Goal: Check status: Check status

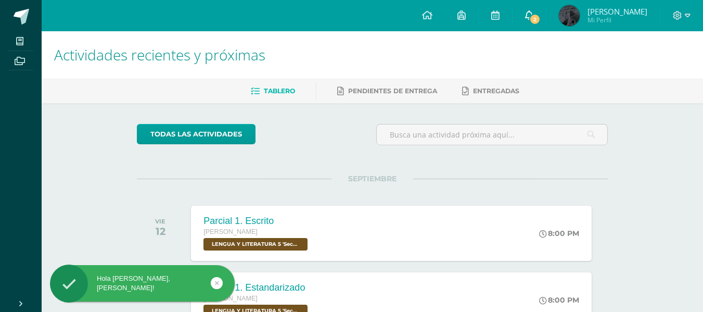
click at [528, 12] on icon at bounding box center [529, 14] width 8 height 9
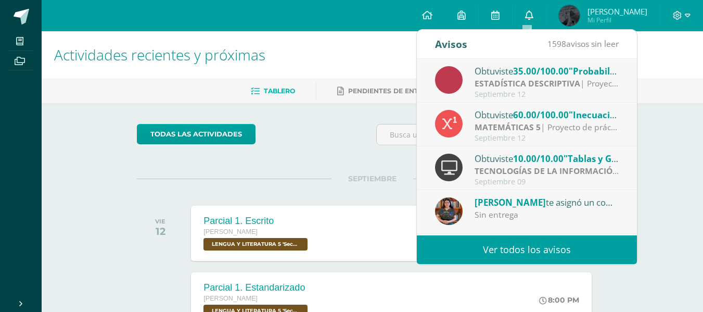
click at [528, 12] on icon at bounding box center [529, 14] width 8 height 9
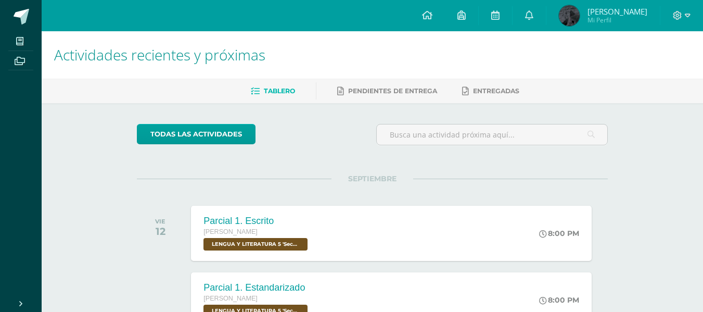
click at [600, 11] on span "[PERSON_NAME]" at bounding box center [617, 11] width 60 height 10
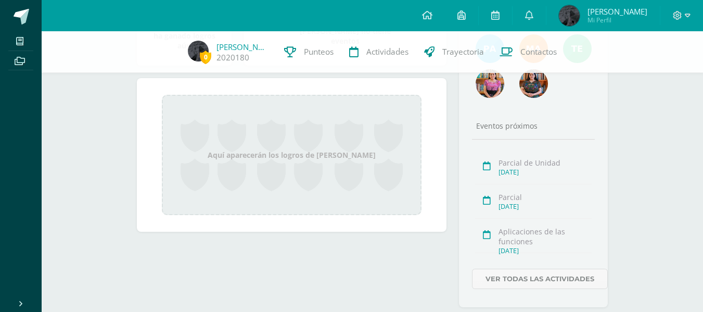
scroll to position [272, 0]
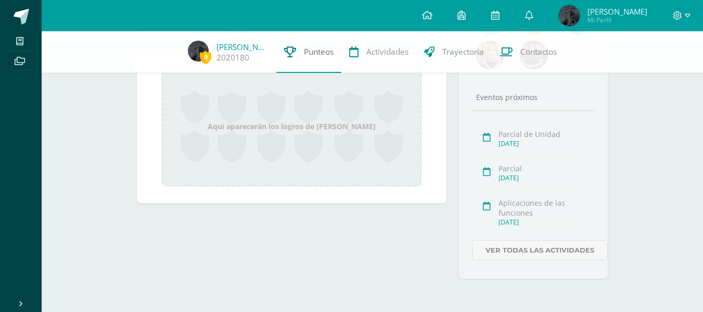
click at [317, 55] on span "Punteos" at bounding box center [319, 51] width 30 height 11
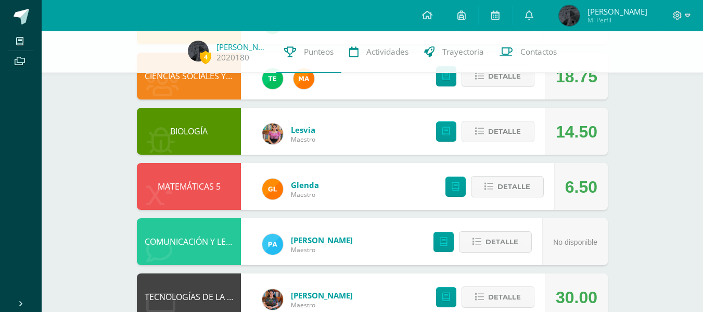
scroll to position [222, 0]
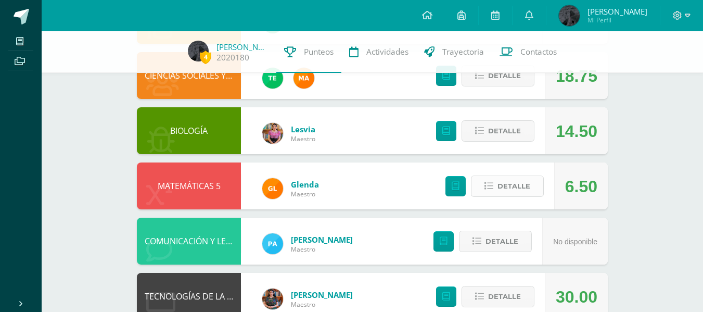
click at [505, 184] on span "Detalle" at bounding box center [513, 185] width 33 height 19
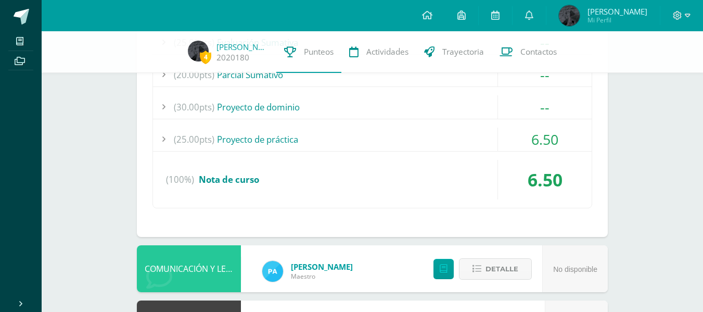
scroll to position [458, 0]
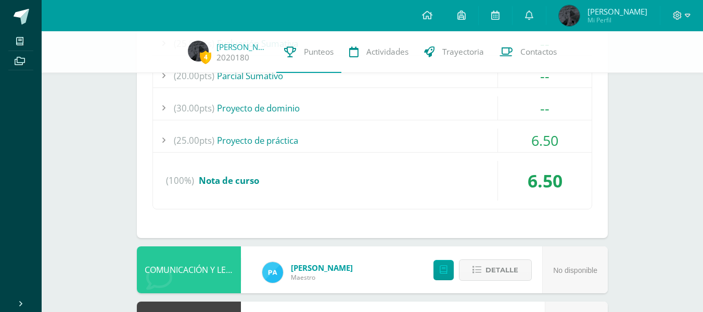
click at [273, 132] on div "(25.00pts) Proyecto de práctica" at bounding box center [372, 140] width 439 height 23
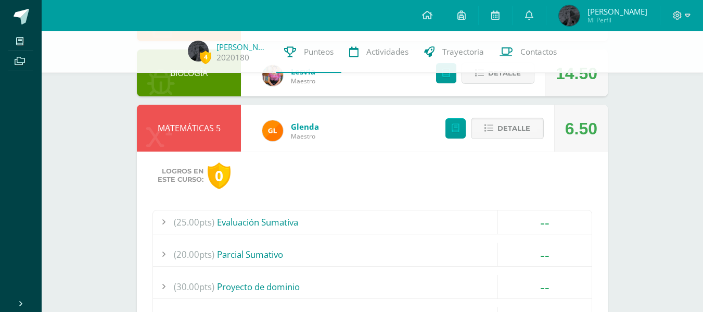
scroll to position [0, 0]
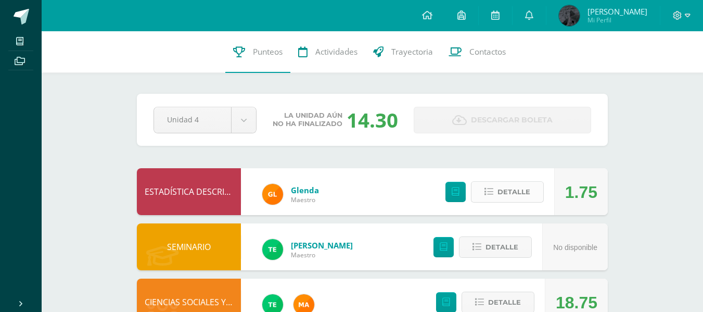
click at [493, 188] on icon at bounding box center [488, 191] width 9 height 9
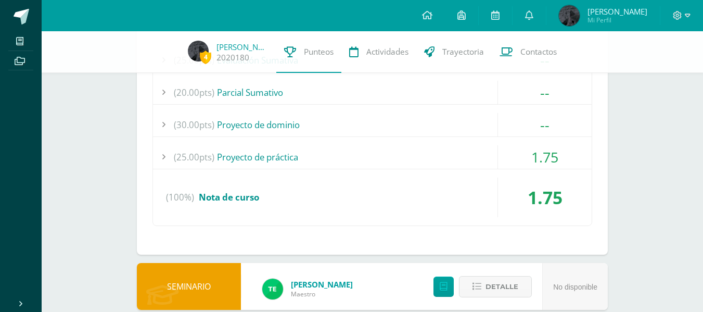
scroll to position [233, 0]
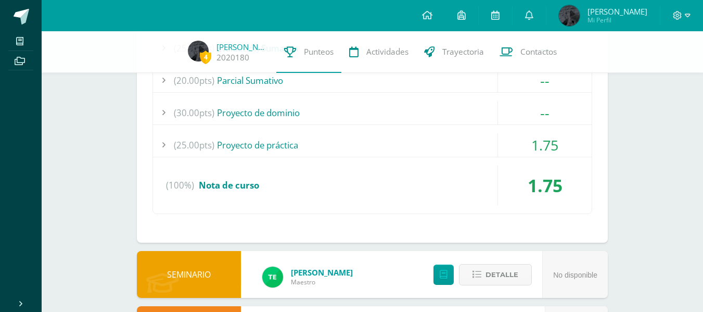
click at [279, 145] on div "(25.00pts) Proyecto de práctica" at bounding box center [372, 144] width 439 height 23
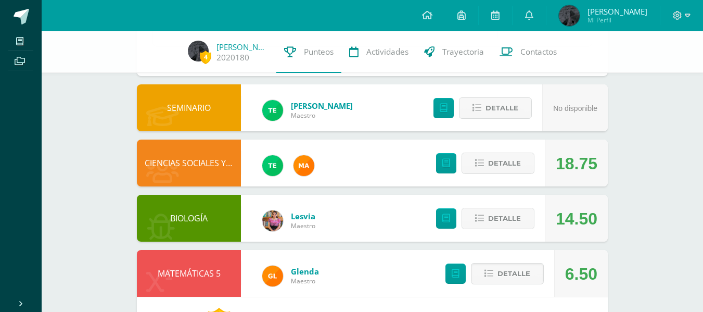
scroll to position [524, 0]
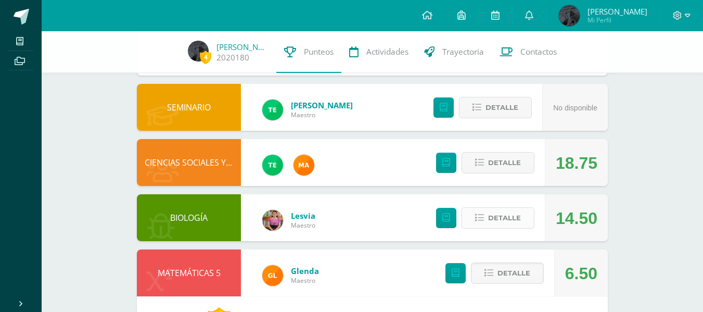
click at [497, 216] on span "Detalle" at bounding box center [504, 217] width 33 height 19
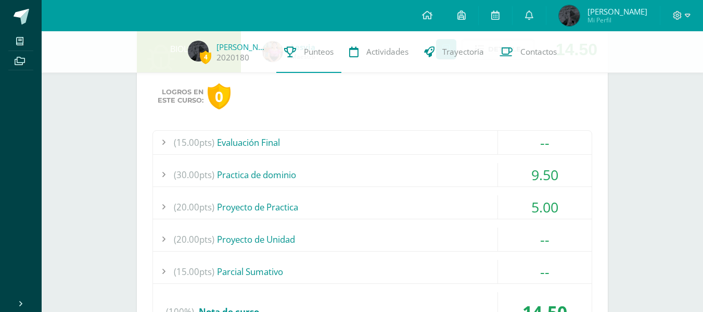
scroll to position [697, 0]
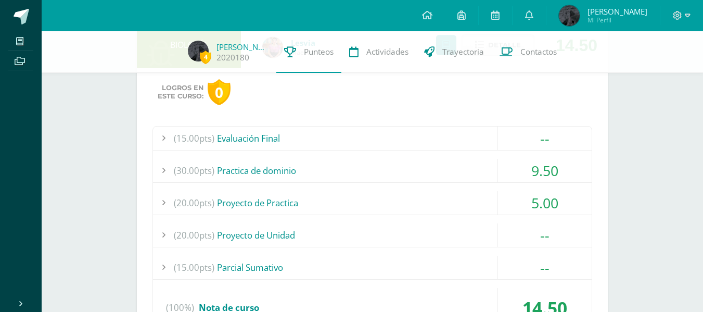
click at [275, 177] on div "(30.00pts) Practica de dominio" at bounding box center [372, 170] width 439 height 23
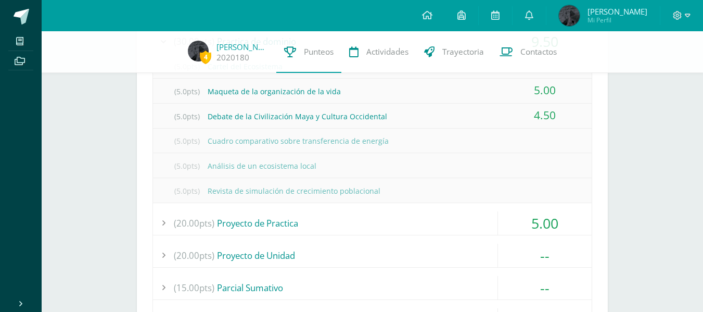
scroll to position [702, 0]
click at [287, 215] on div "(20.00pts) Proyecto de Practica" at bounding box center [372, 222] width 439 height 23
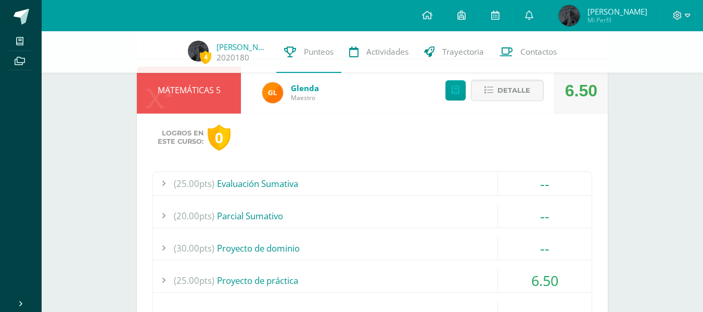
scroll to position [991, 0]
